Goal: Information Seeking & Learning: Find specific fact

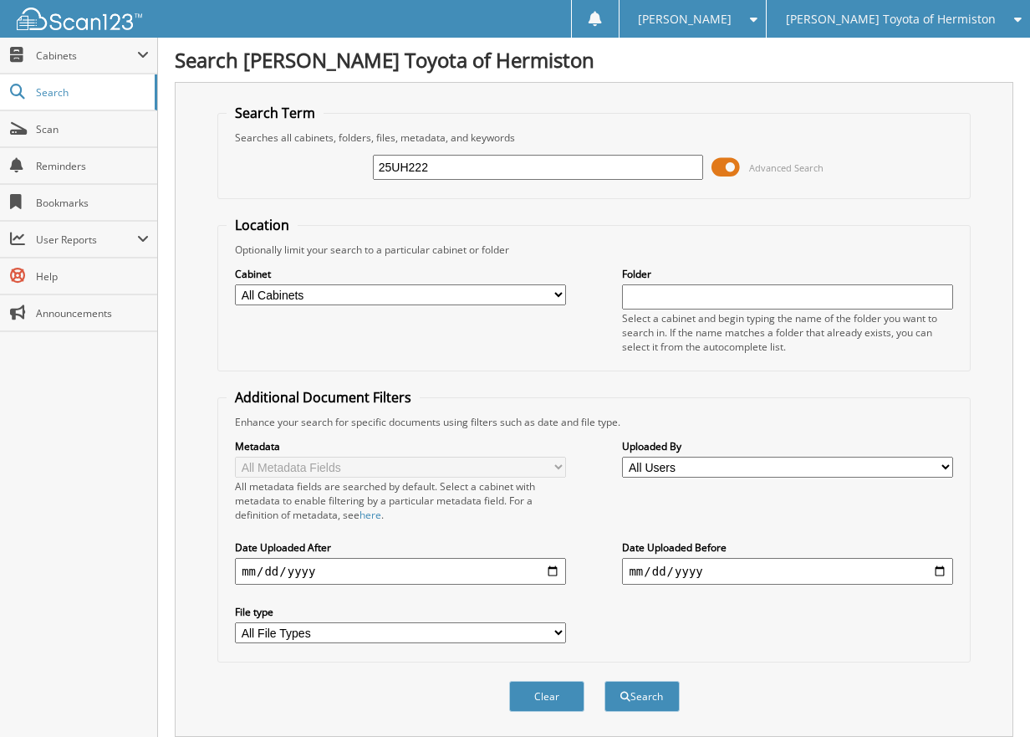
type input "25UH222"
click at [604, 681] on button "Search" at bounding box center [641, 696] width 75 height 31
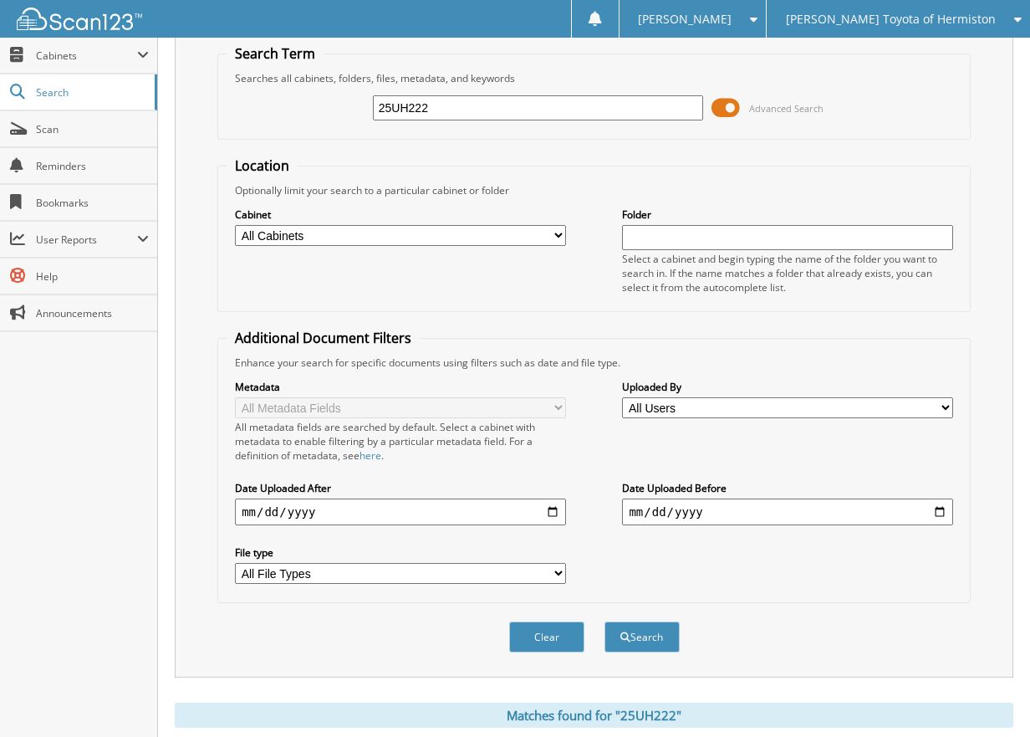
scroll to position [227, 0]
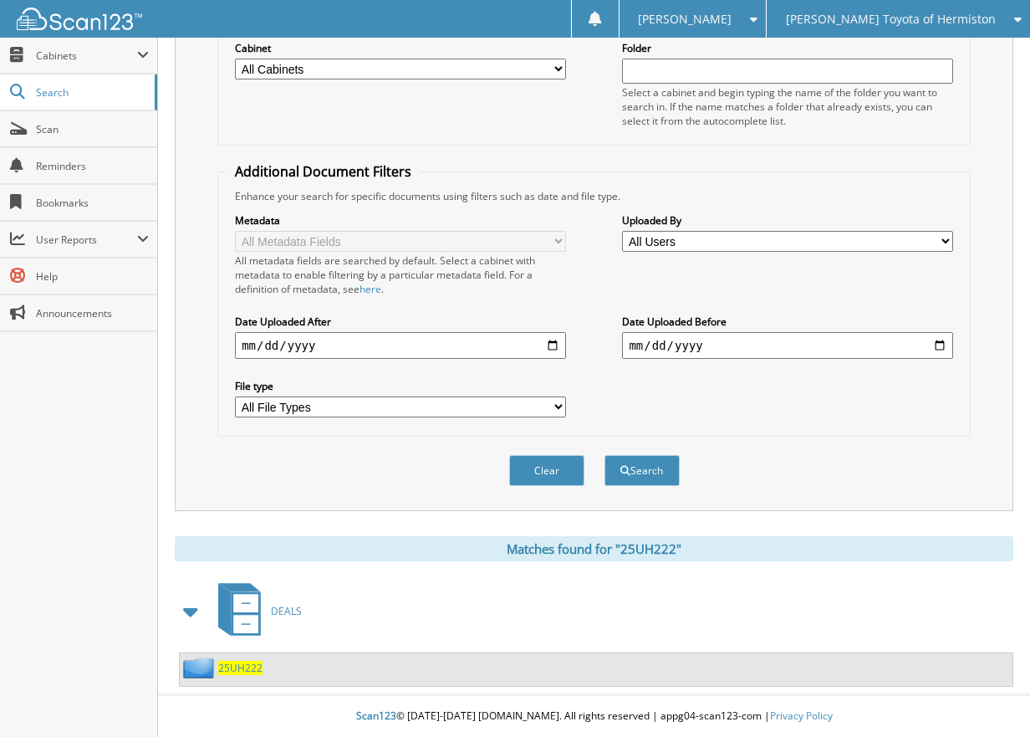
click at [234, 671] on span "25UH222" at bounding box center [240, 668] width 44 height 14
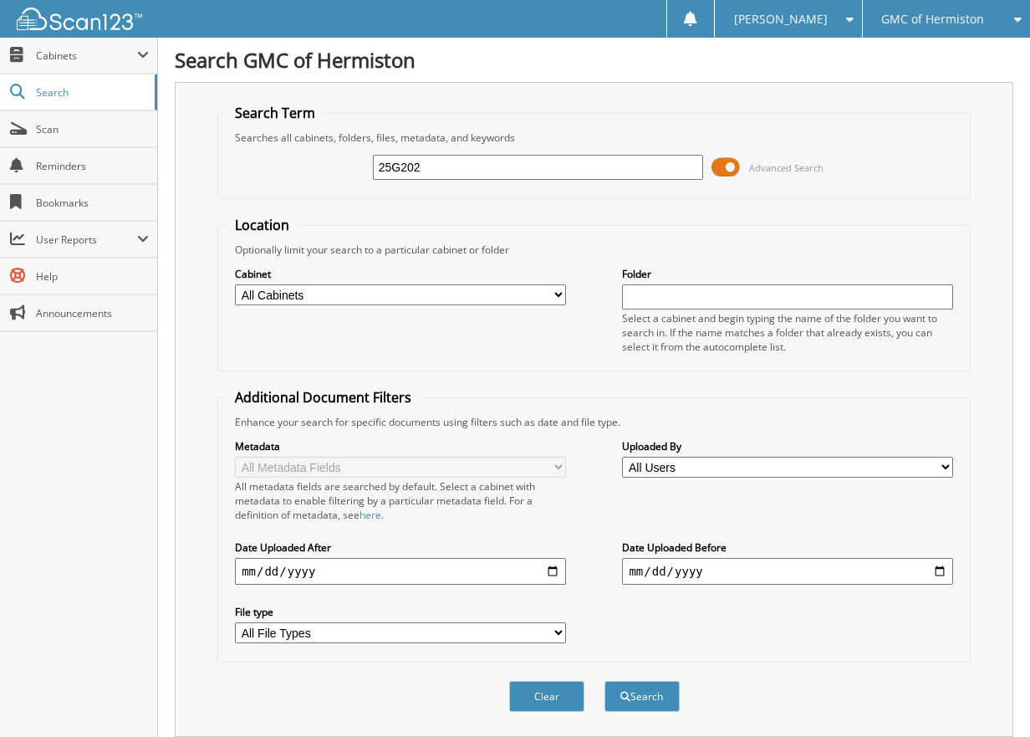
type input "25G202"
click at [604, 681] on button "Search" at bounding box center [641, 696] width 75 height 31
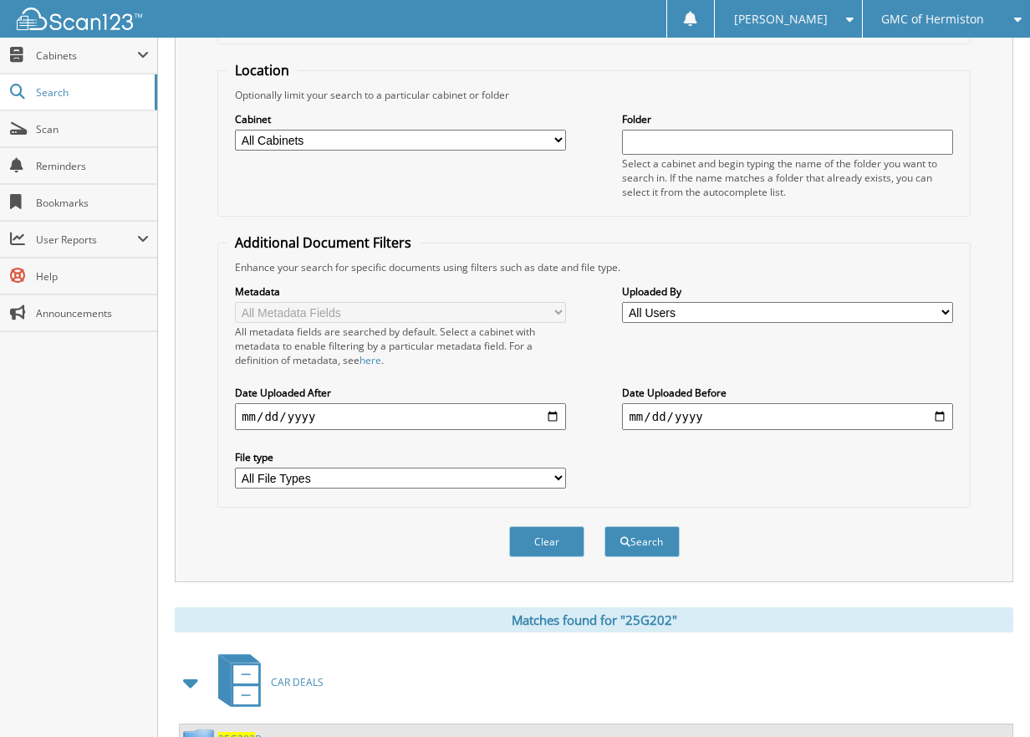
scroll to position [312, 0]
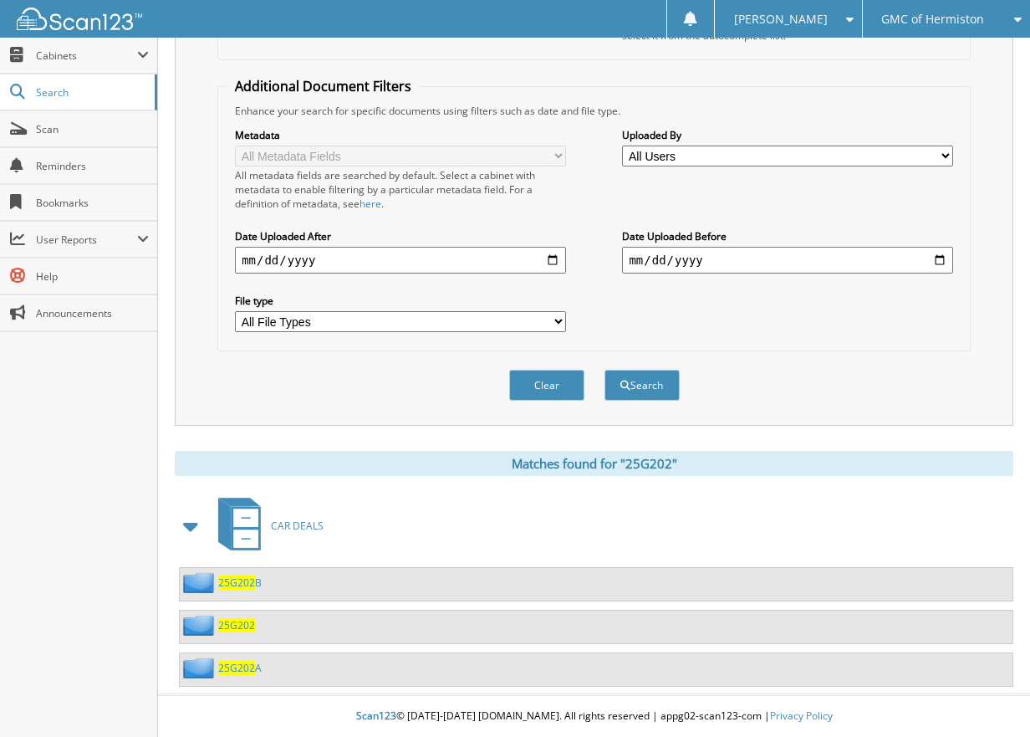
click at [242, 620] on span "25G202" at bounding box center [236, 625] width 37 height 14
